Goal: Information Seeking & Learning: Learn about a topic

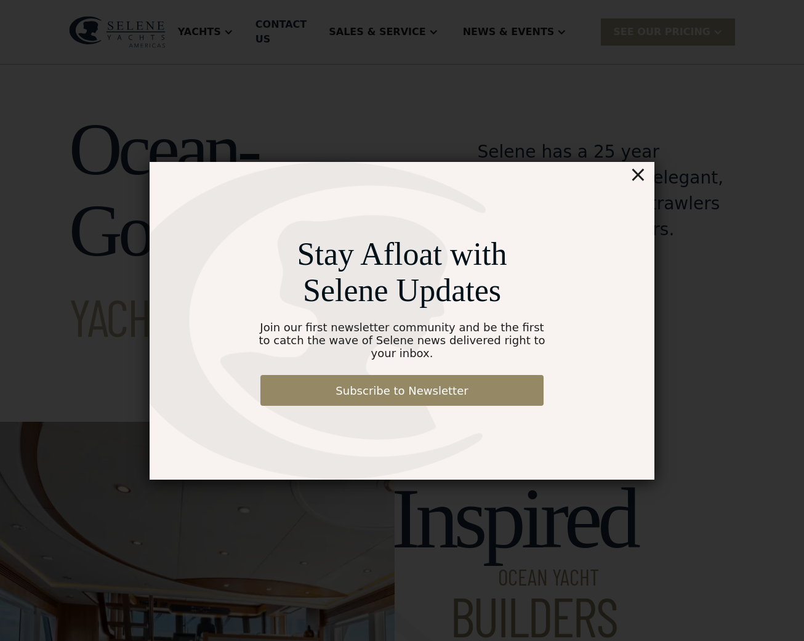
drag, startPoint x: 642, startPoint y: 185, endPoint x: 631, endPoint y: 185, distance: 11.1
click at [641, 185] on div "×" at bounding box center [638, 174] width 18 height 25
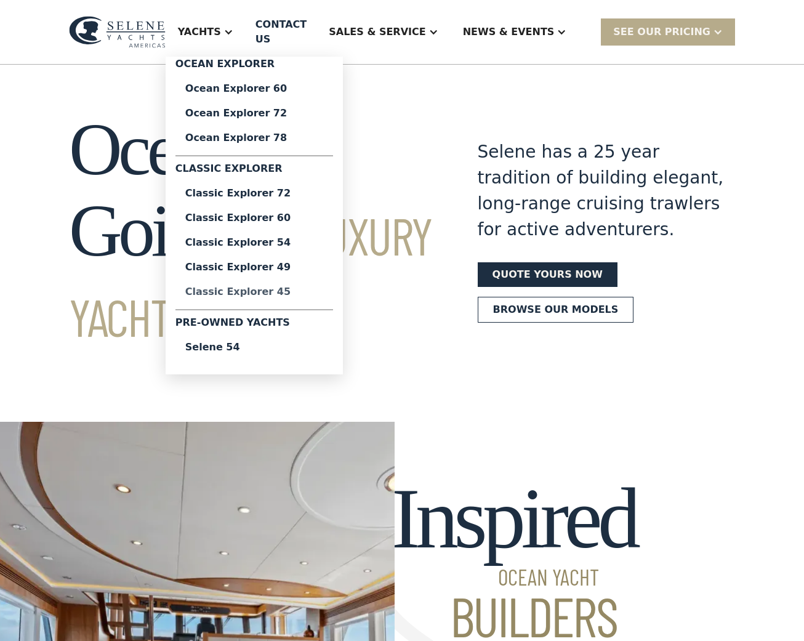
click at [240, 287] on div "Classic Explorer 45" at bounding box center [254, 292] width 138 height 10
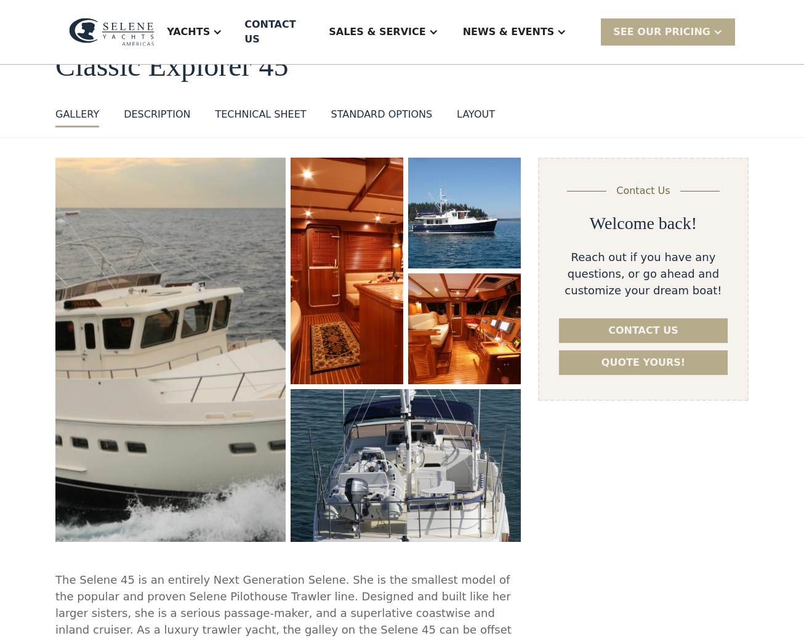
scroll to position [84, 0]
